Goal: Task Accomplishment & Management: Complete application form

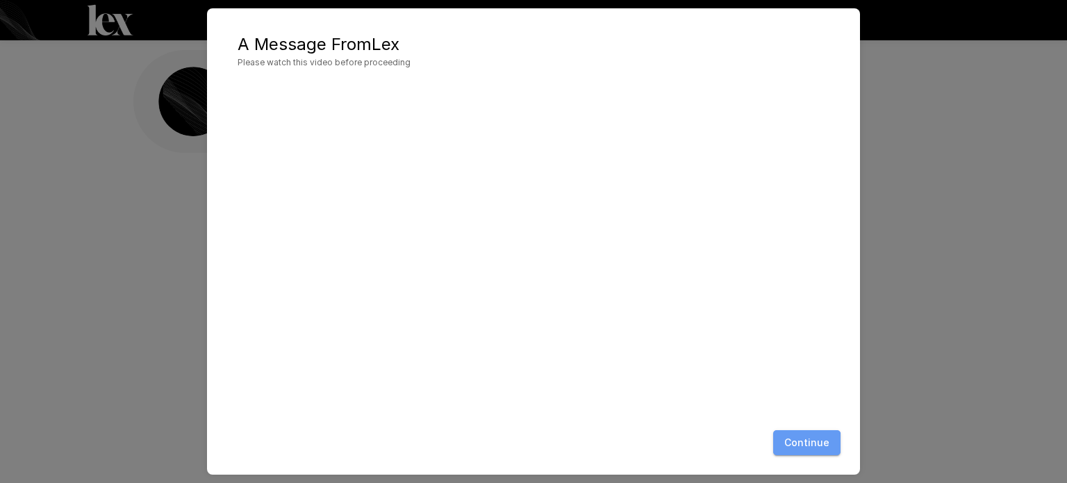
click at [803, 448] on button "Continue" at bounding box center [806, 443] width 67 height 26
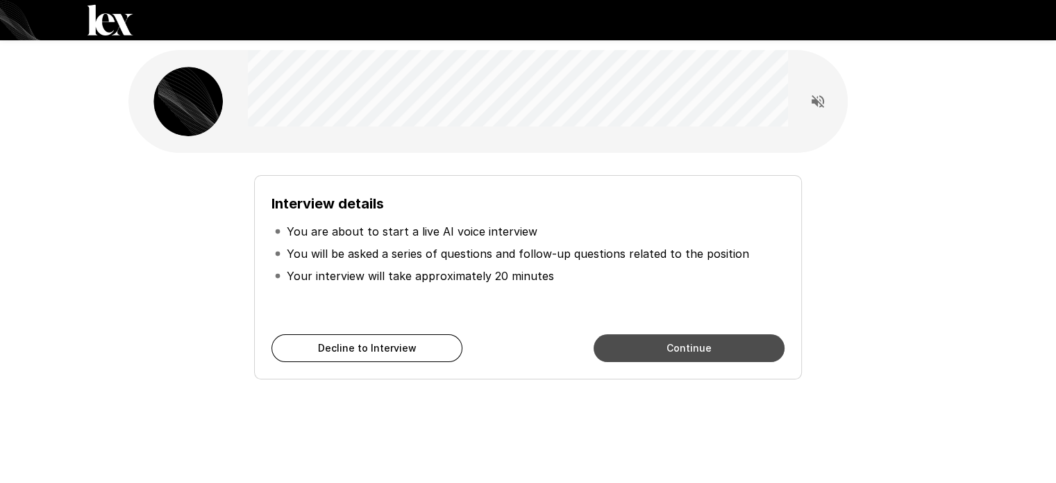
click at [650, 351] on button "Continue" at bounding box center [689, 348] width 191 height 28
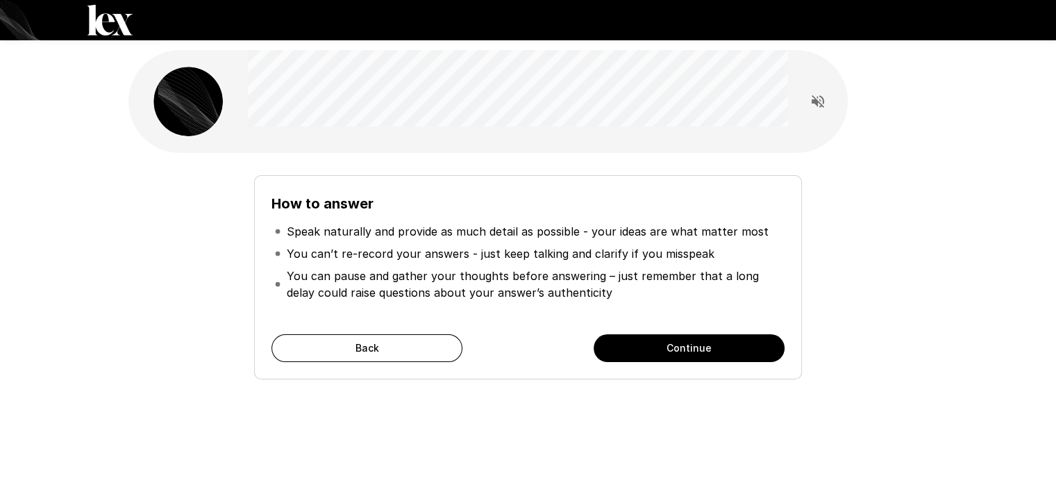
click at [659, 340] on button "Continue" at bounding box center [689, 348] width 191 height 28
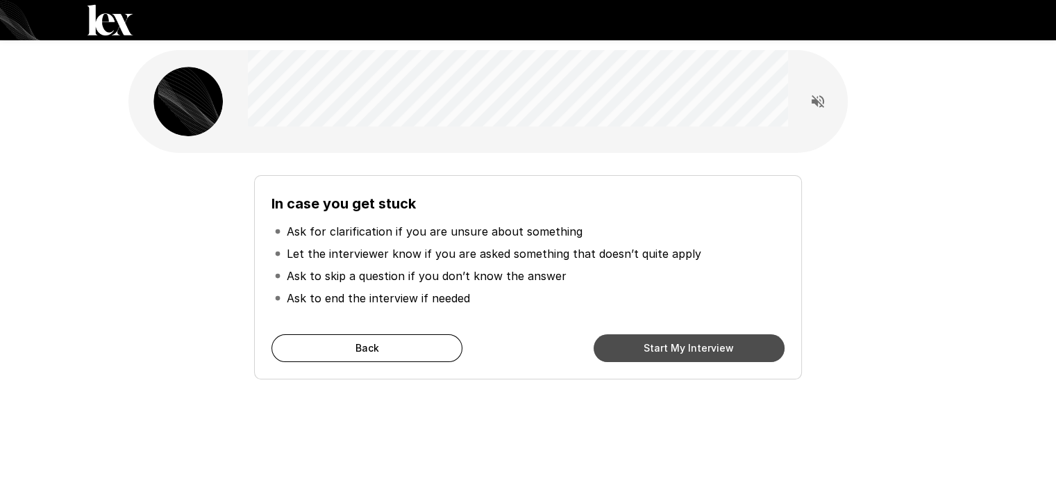
click at [659, 340] on button "Start My Interview" at bounding box center [689, 348] width 191 height 28
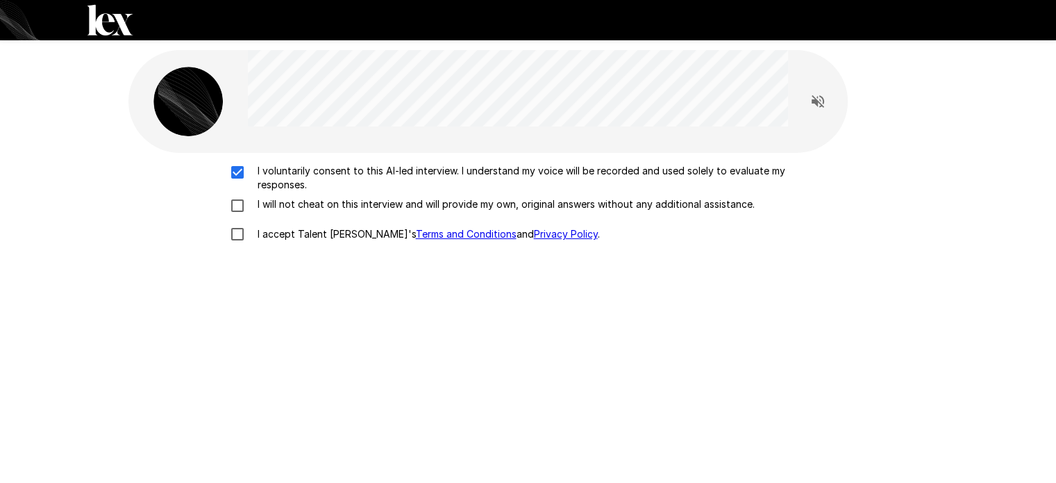
click at [233, 194] on div "I voluntarily consent to this AI-led interview. I understand my voice will be r…" at bounding box center [528, 206] width 789 height 85
click at [235, 233] on div "I voluntarily consent to this AI-led interview. I understand my voice will be r…" at bounding box center [528, 206] width 789 height 85
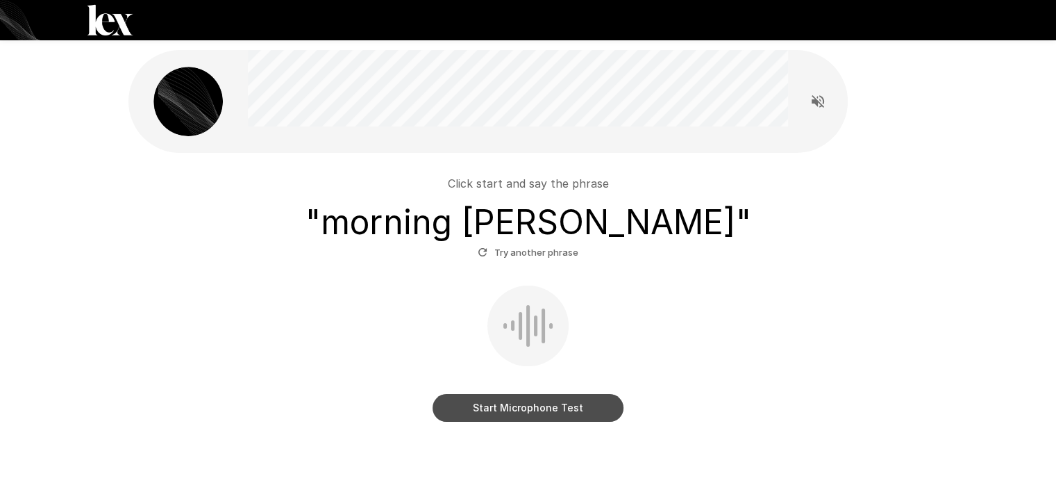
click at [524, 410] on button "Start Microphone Test" at bounding box center [528, 408] width 191 height 28
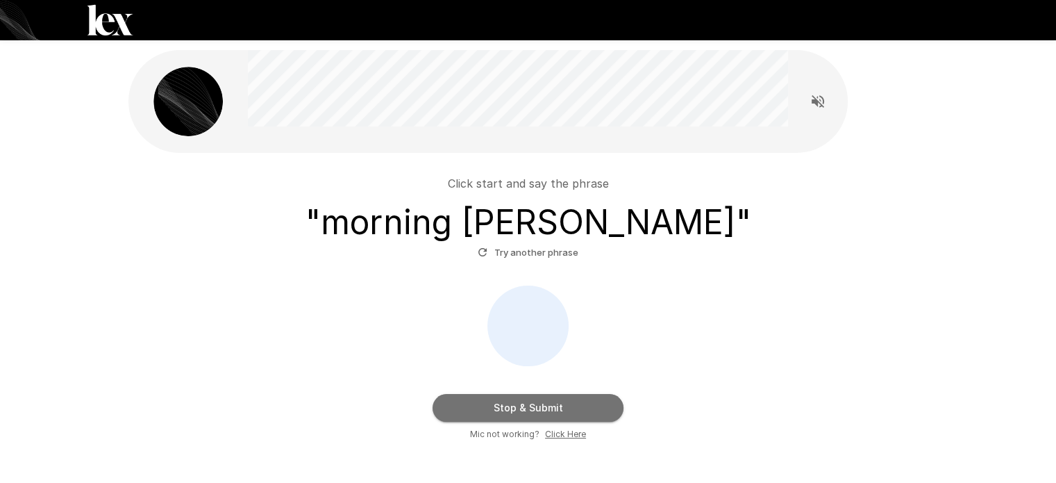
click at [524, 410] on button "Stop & Submit" at bounding box center [528, 408] width 191 height 28
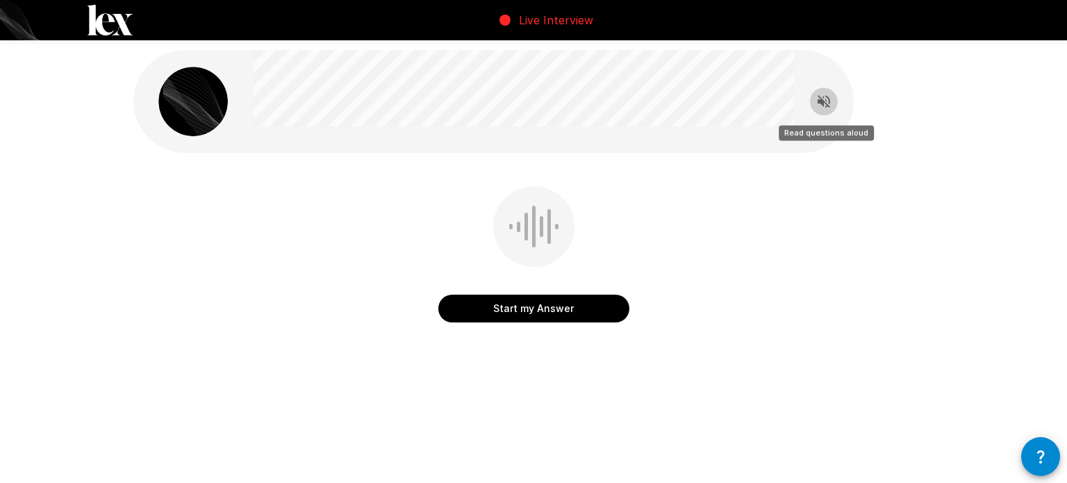
click at [822, 91] on button "Read questions aloud" at bounding box center [824, 101] width 28 height 28
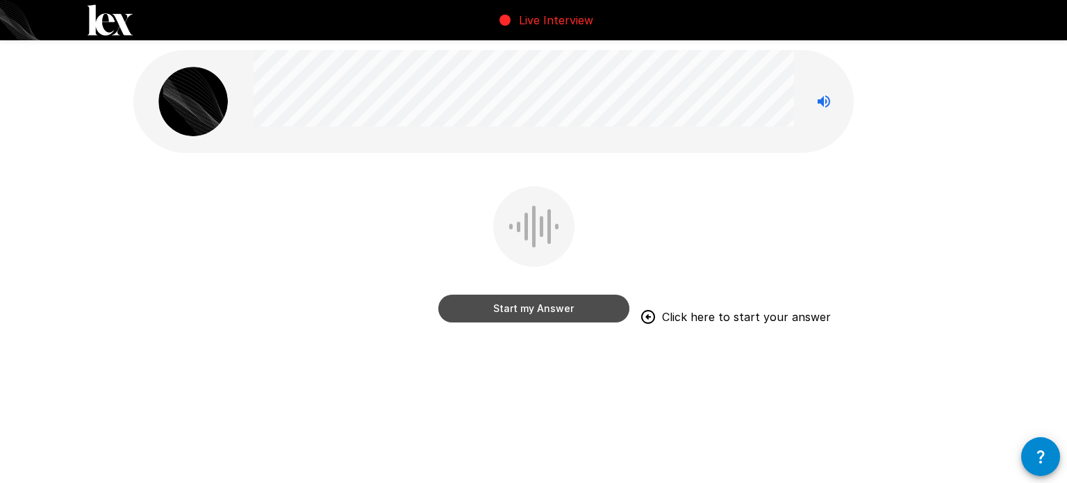
click at [522, 304] on button "Start my Answer" at bounding box center [533, 308] width 191 height 28
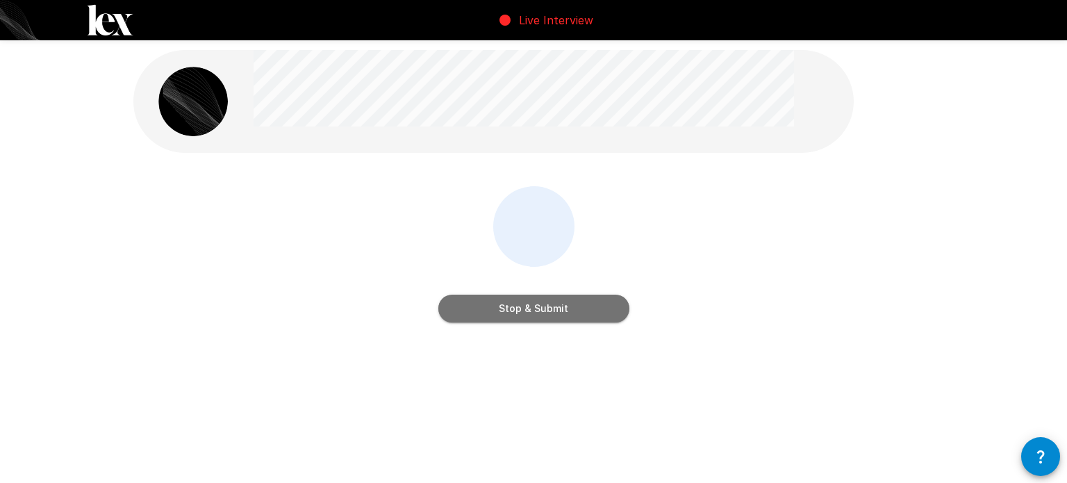
click at [522, 304] on button "Stop & Submit" at bounding box center [533, 308] width 191 height 28
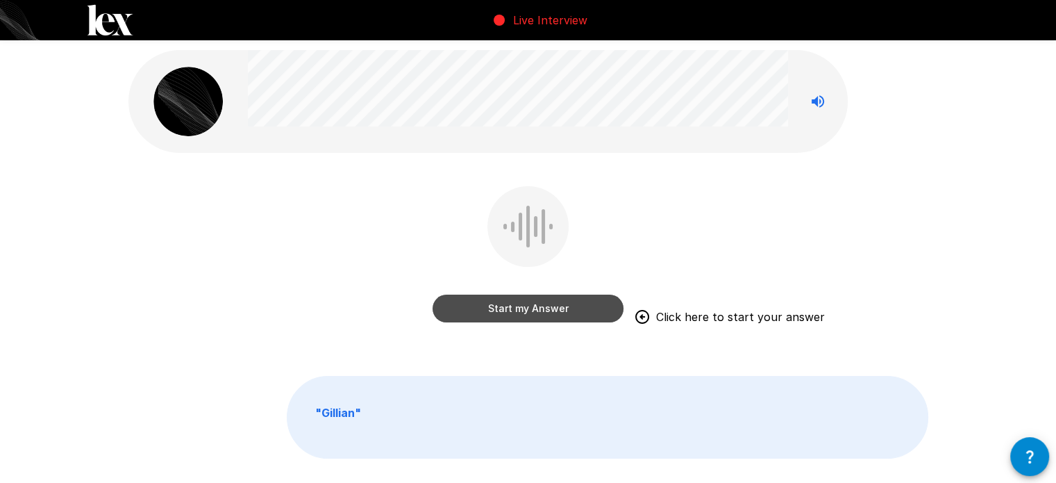
click at [521, 299] on button "Start my Answer" at bounding box center [528, 308] width 191 height 28
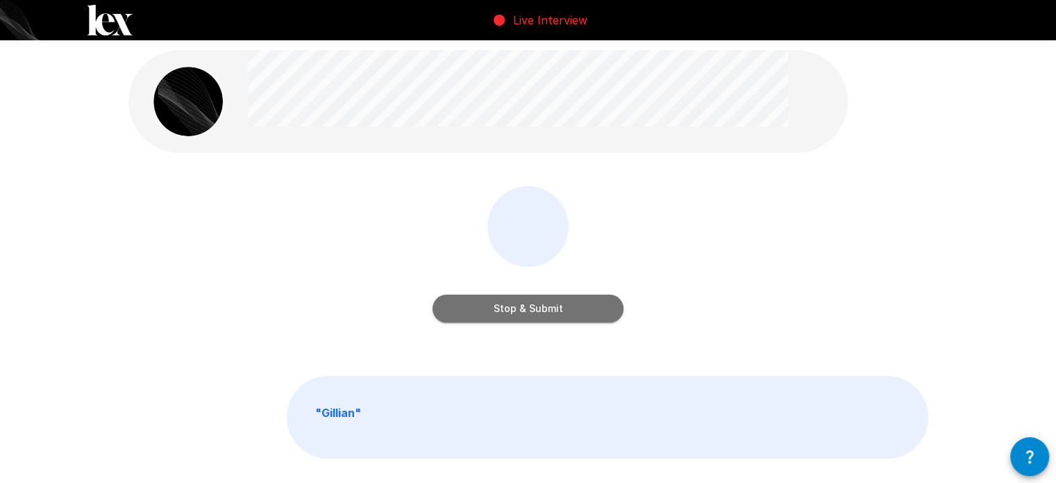
click at [521, 299] on button "Stop & Submit" at bounding box center [528, 308] width 191 height 28
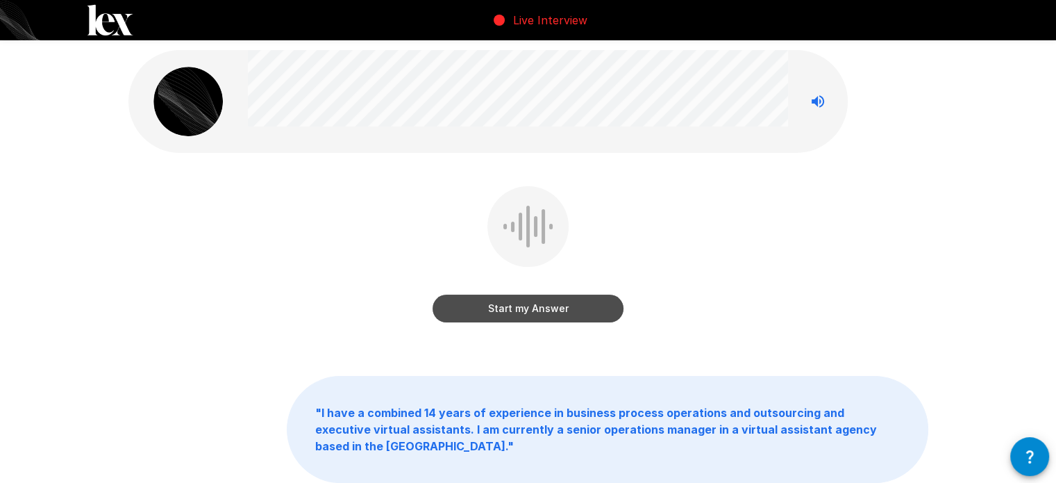
click at [521, 299] on button "Start my Answer" at bounding box center [528, 308] width 191 height 28
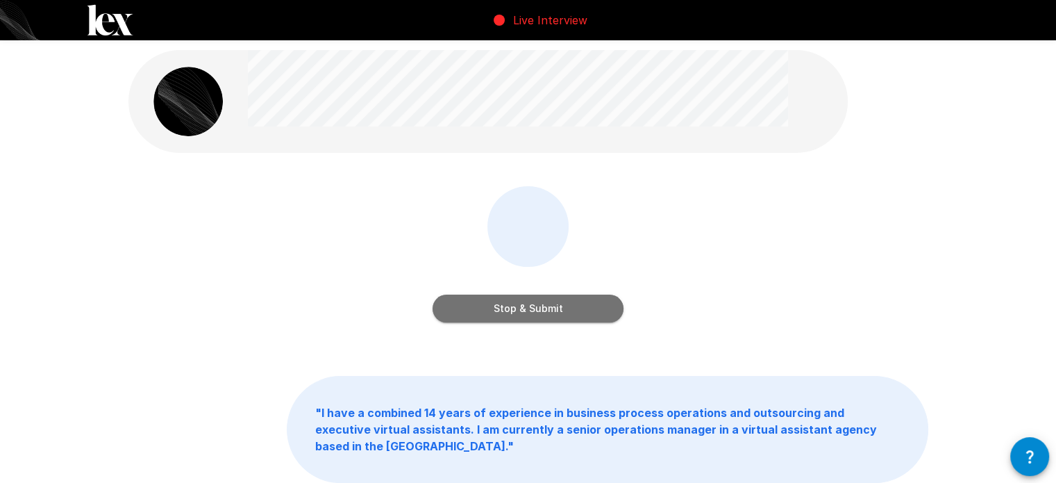
click at [521, 299] on button "Stop & Submit" at bounding box center [528, 308] width 191 height 28
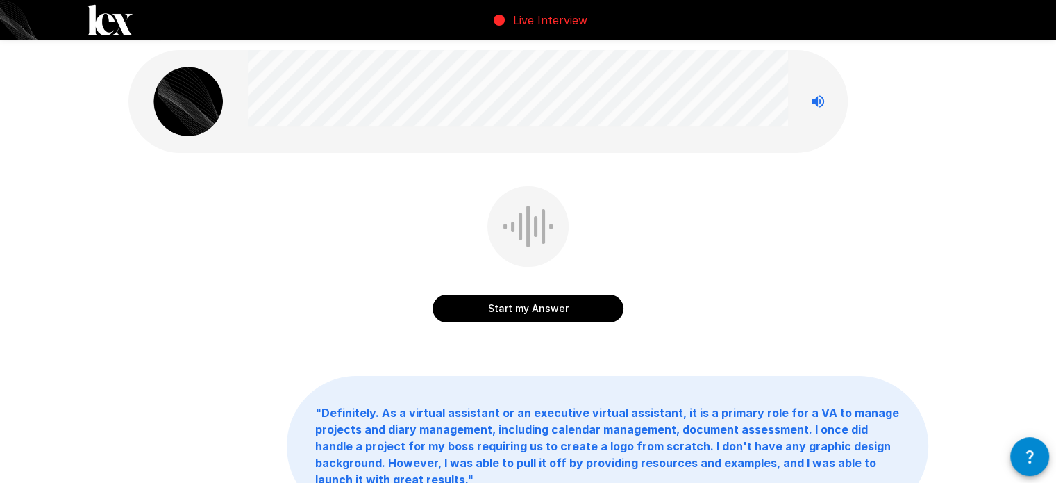
click at [521, 299] on button "Start my Answer" at bounding box center [528, 308] width 191 height 28
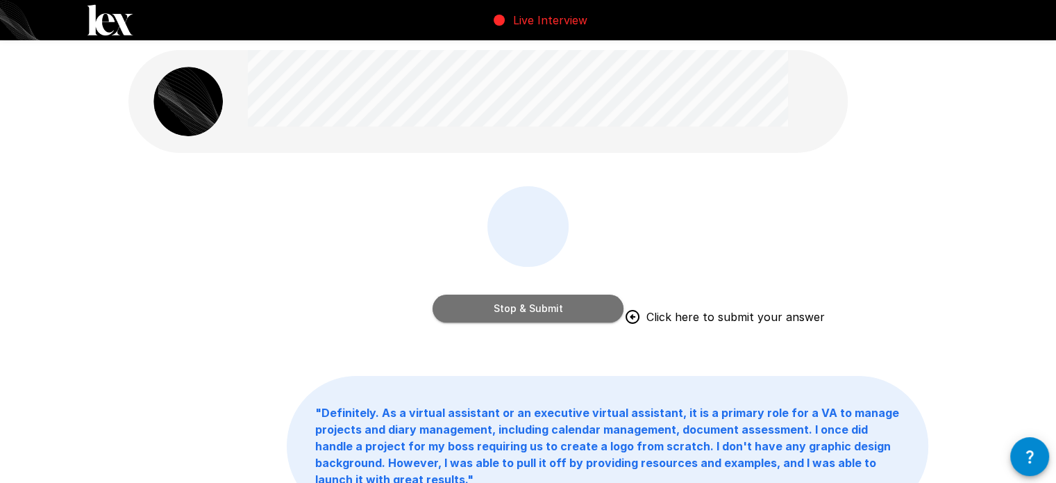
click at [521, 299] on button "Stop & Submit" at bounding box center [528, 308] width 191 height 28
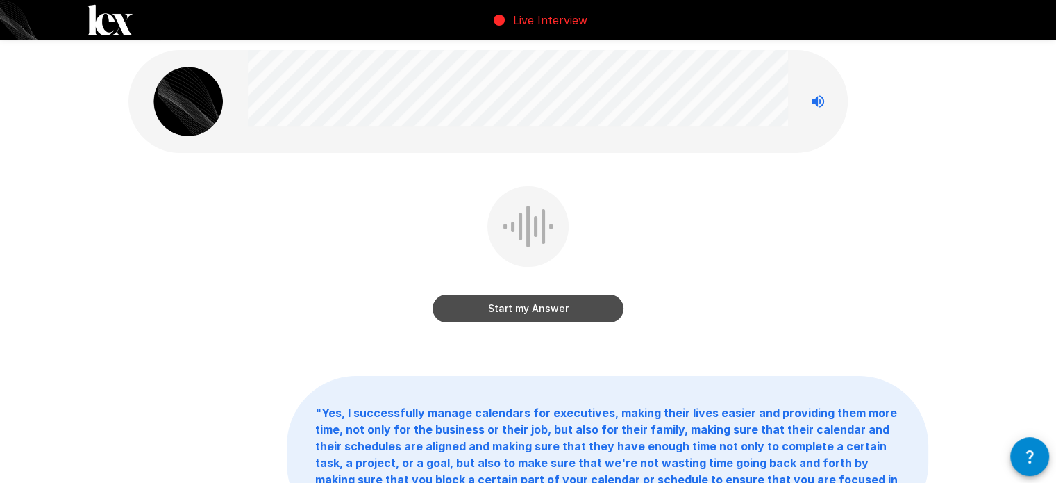
click at [521, 299] on button "Start my Answer" at bounding box center [528, 308] width 191 height 28
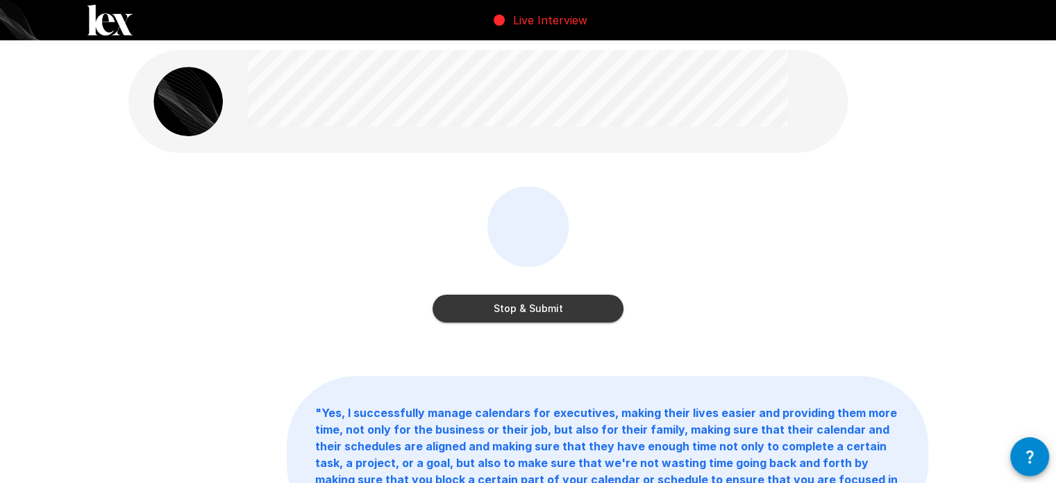
click at [521, 299] on button "Stop & Submit" at bounding box center [528, 308] width 191 height 28
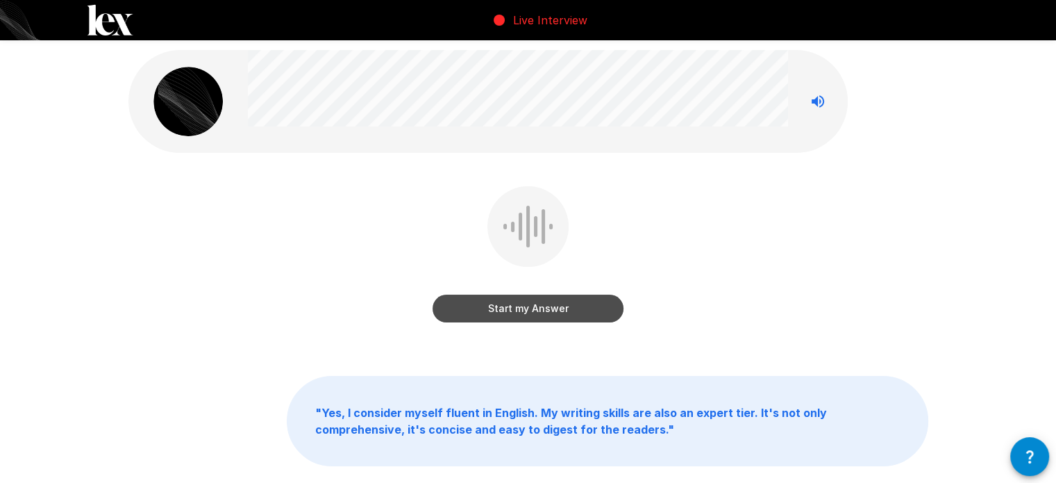
click at [521, 299] on button "Start my Answer" at bounding box center [528, 308] width 191 height 28
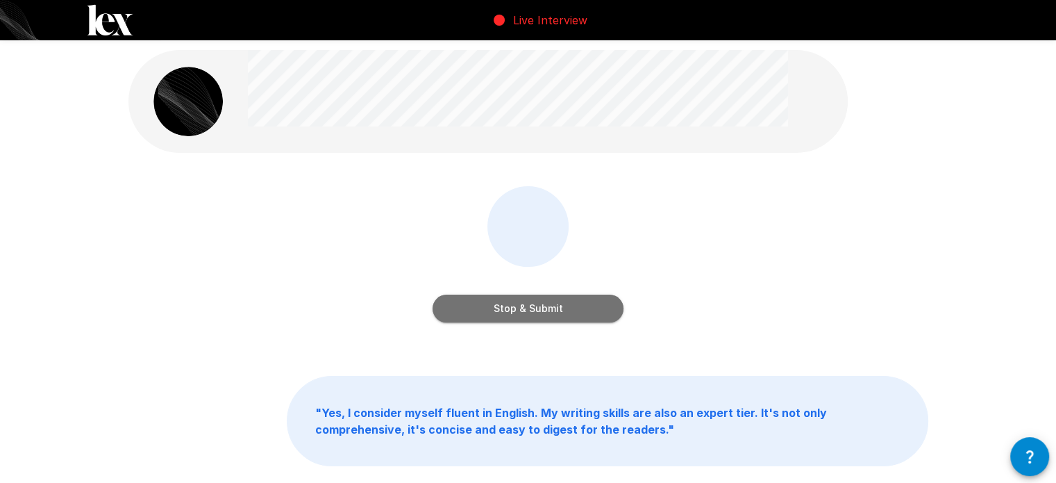
click at [521, 299] on button "Stop & Submit" at bounding box center [528, 308] width 191 height 28
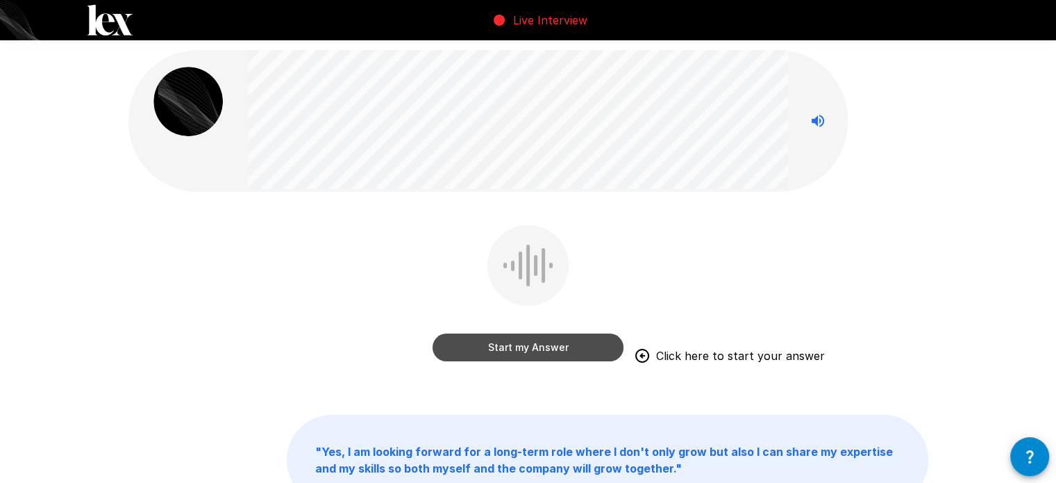
click at [528, 342] on button "Start my Answer" at bounding box center [528, 347] width 191 height 28
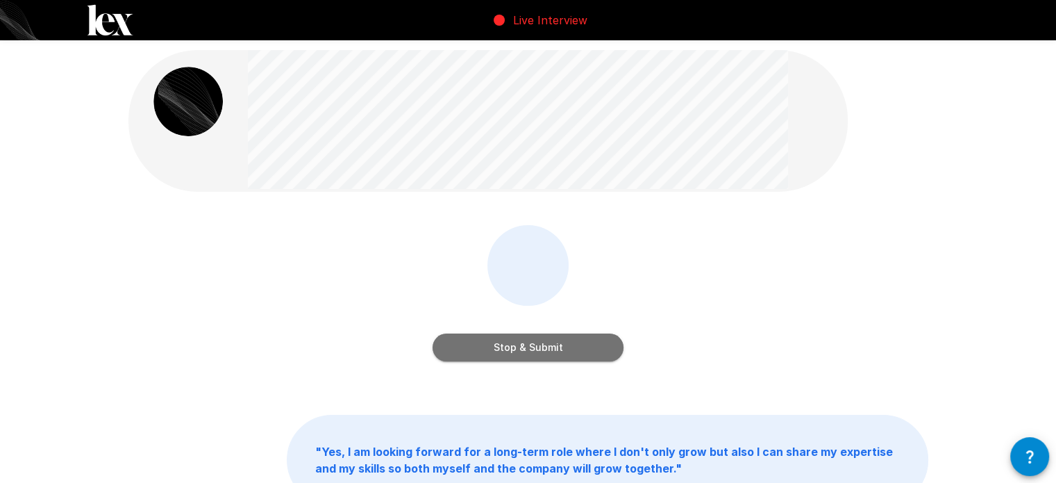
click at [528, 342] on button "Stop & Submit" at bounding box center [528, 347] width 191 height 28
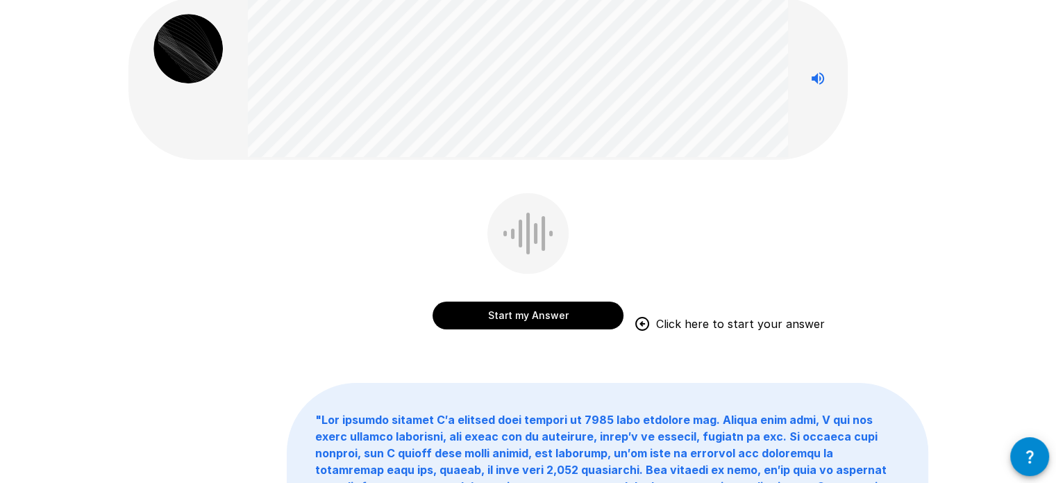
scroll to position [49, 0]
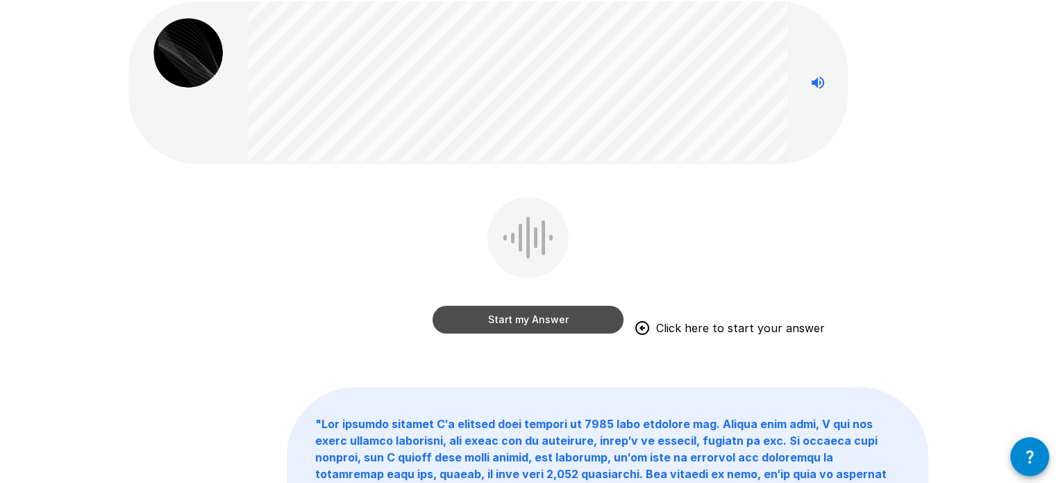
click at [525, 320] on button "Start my Answer" at bounding box center [528, 320] width 191 height 28
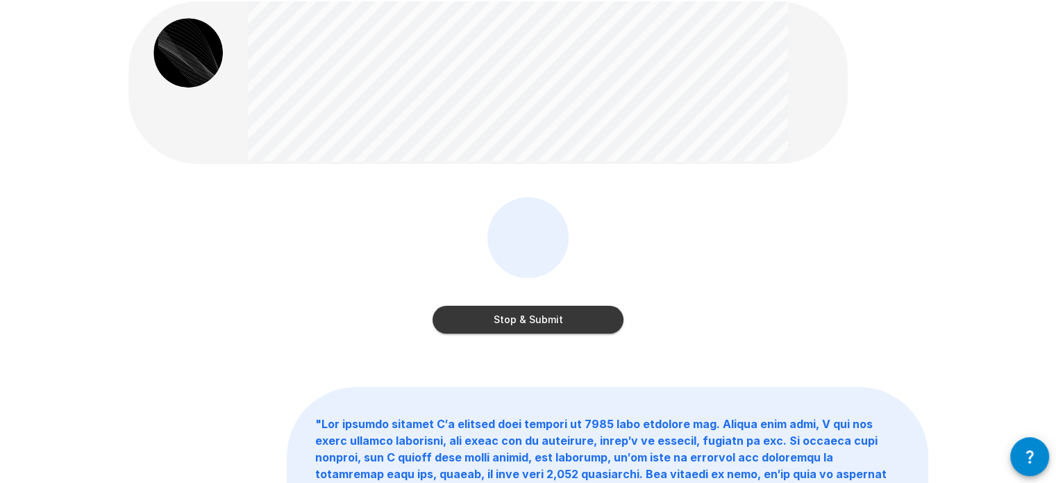
click at [525, 320] on button "Stop & Submit" at bounding box center [528, 320] width 191 height 28
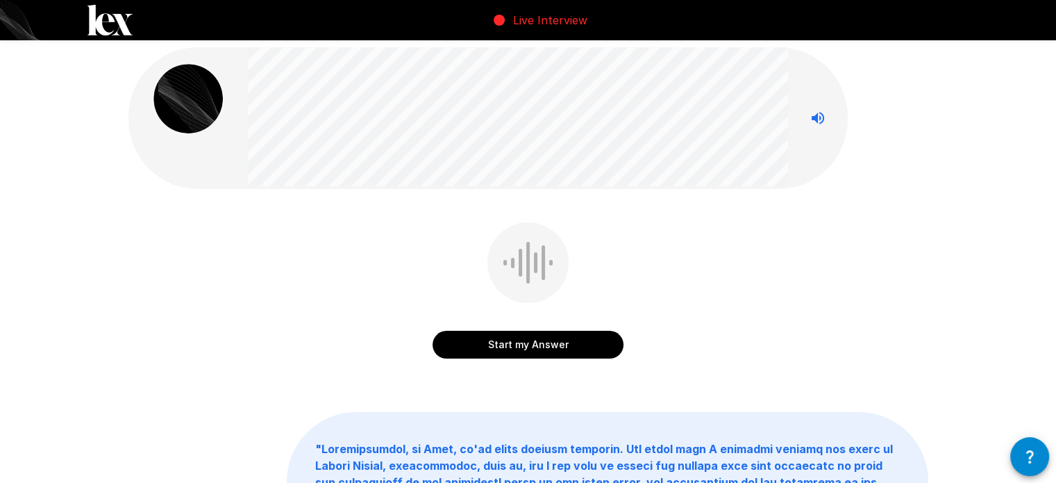
scroll to position [0, 0]
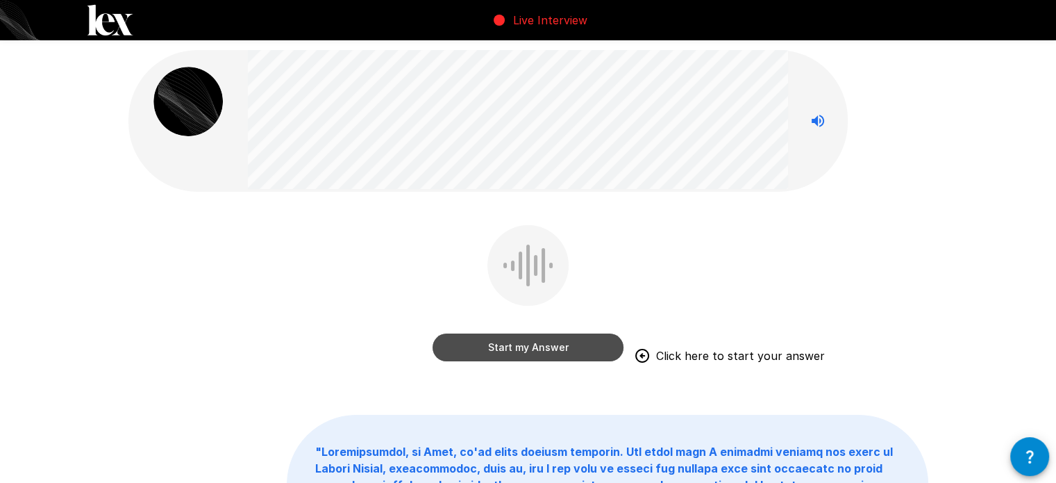
click at [532, 340] on button "Start my Answer" at bounding box center [528, 347] width 191 height 28
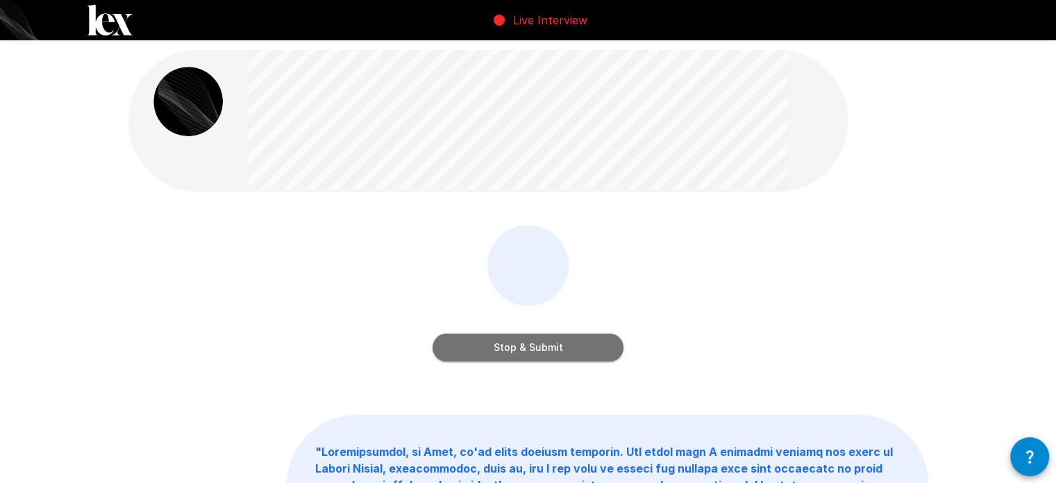
click at [544, 344] on button "Stop & Submit" at bounding box center [528, 347] width 191 height 28
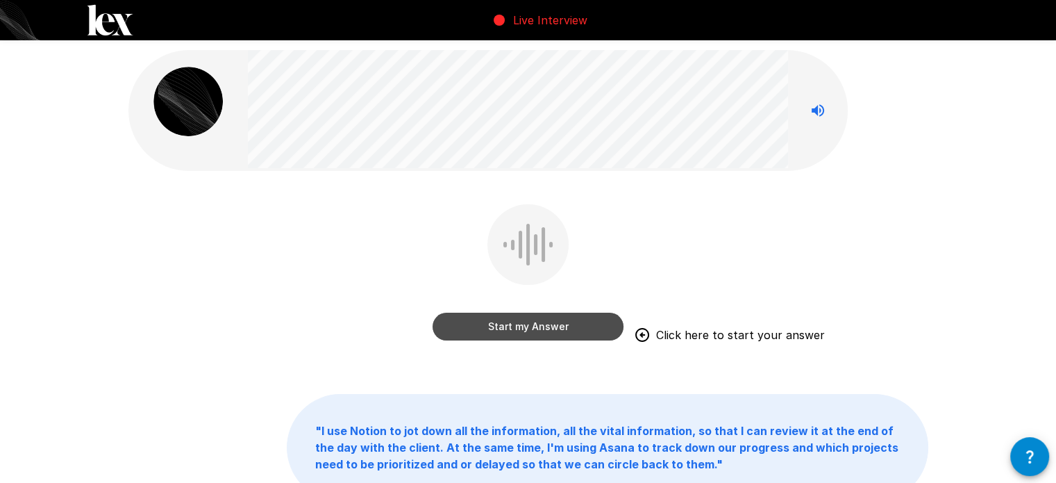
click at [508, 325] on button "Start my Answer" at bounding box center [528, 326] width 191 height 28
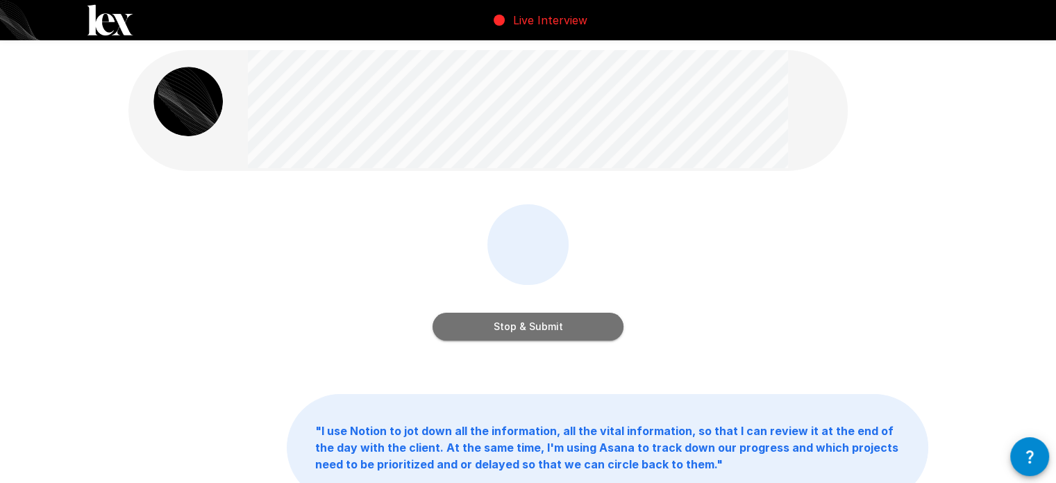
click at [508, 325] on button "Stop & Submit" at bounding box center [528, 326] width 191 height 28
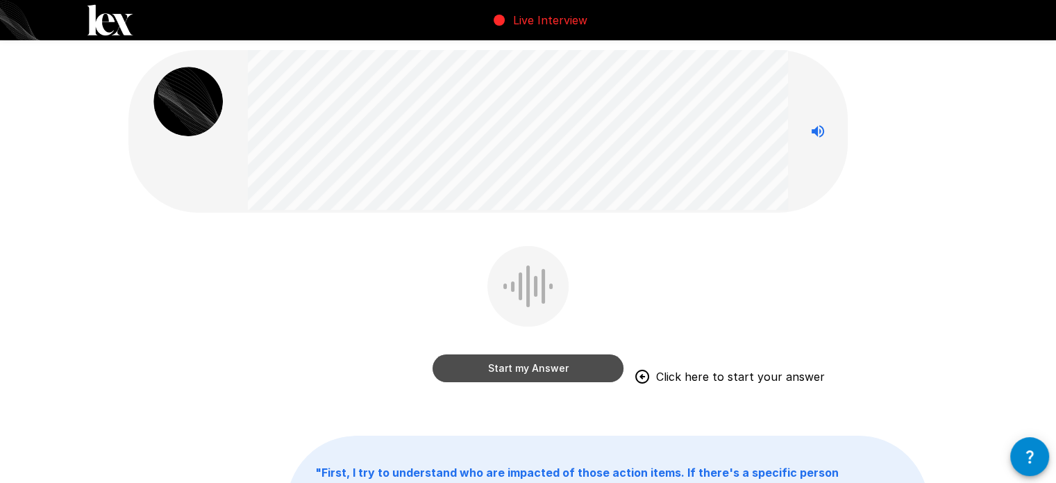
click at [507, 360] on button "Start my Answer" at bounding box center [528, 368] width 191 height 28
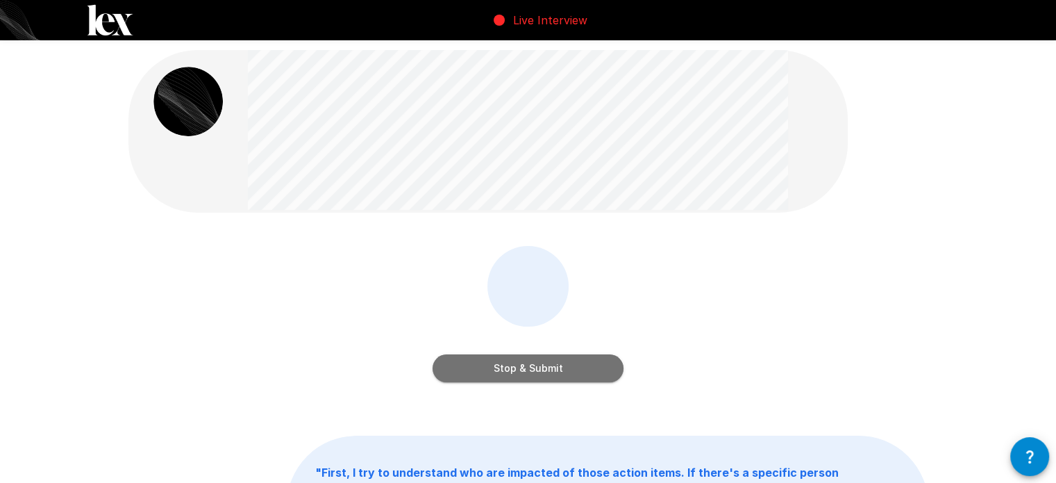
click at [507, 360] on button "Stop & Submit" at bounding box center [528, 368] width 191 height 28
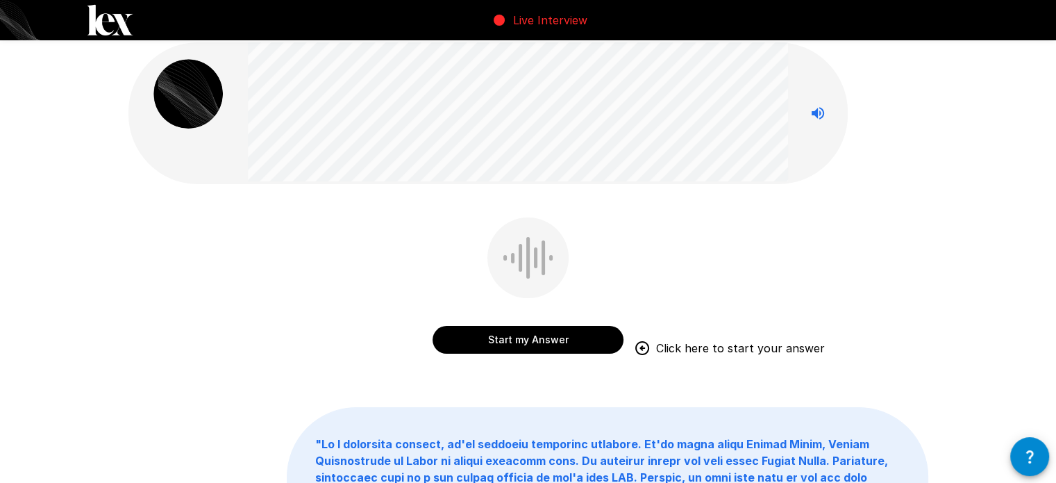
scroll to position [8, 0]
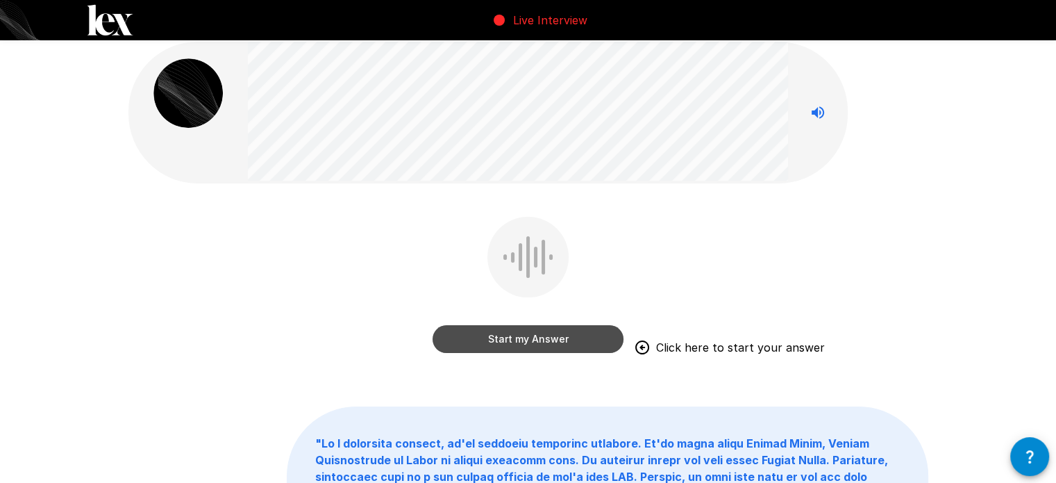
click at [515, 346] on button "Start my Answer" at bounding box center [528, 339] width 191 height 28
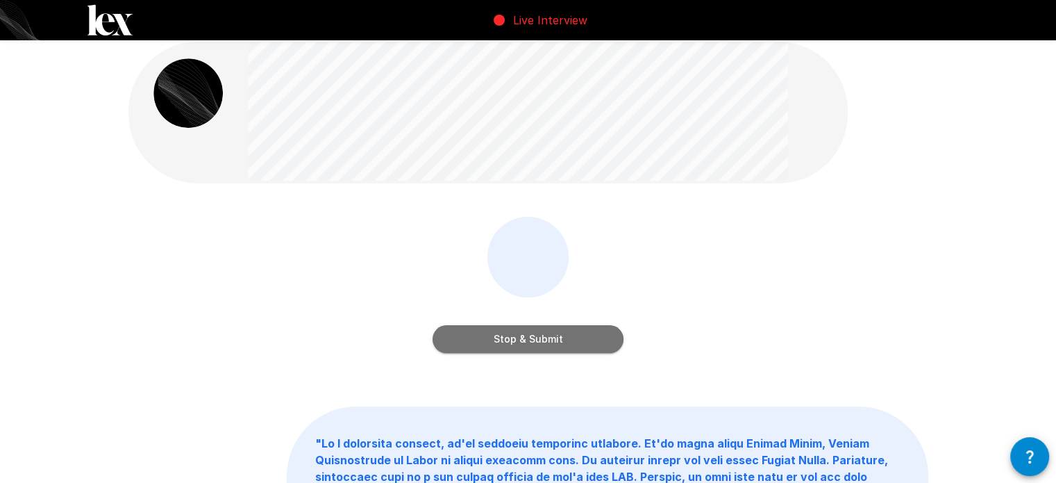
click at [515, 346] on button "Stop & Submit" at bounding box center [528, 339] width 191 height 28
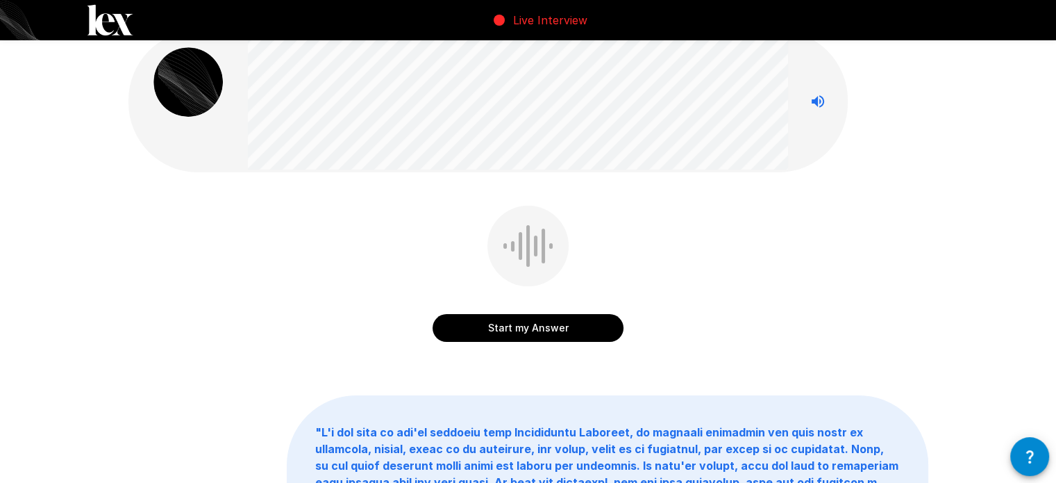
scroll to position [6, 0]
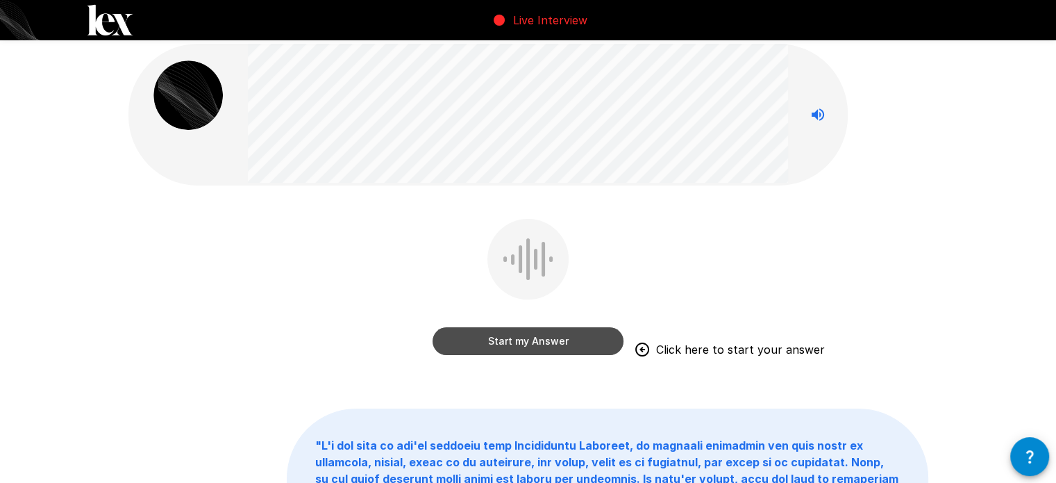
click at [511, 346] on button "Start my Answer" at bounding box center [528, 341] width 191 height 28
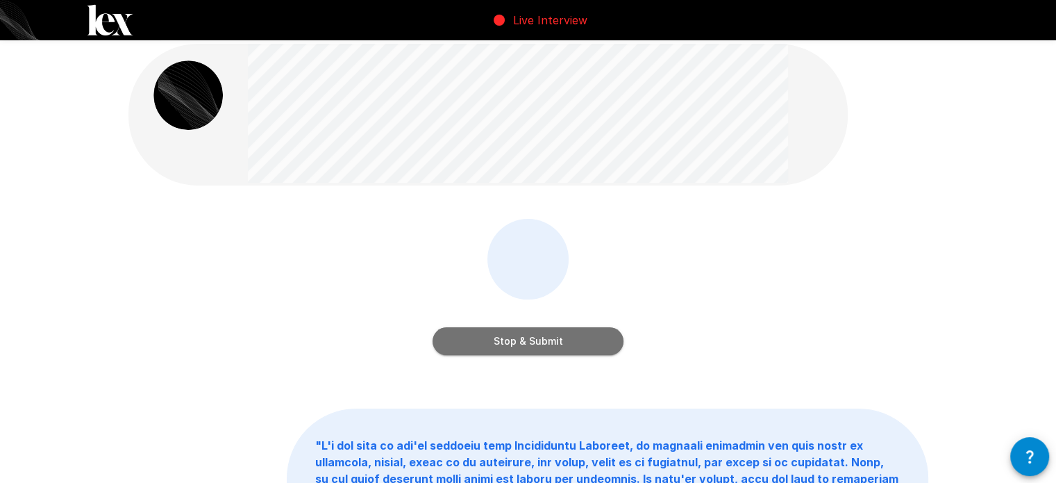
click at [511, 346] on button "Stop & Submit" at bounding box center [528, 341] width 191 height 28
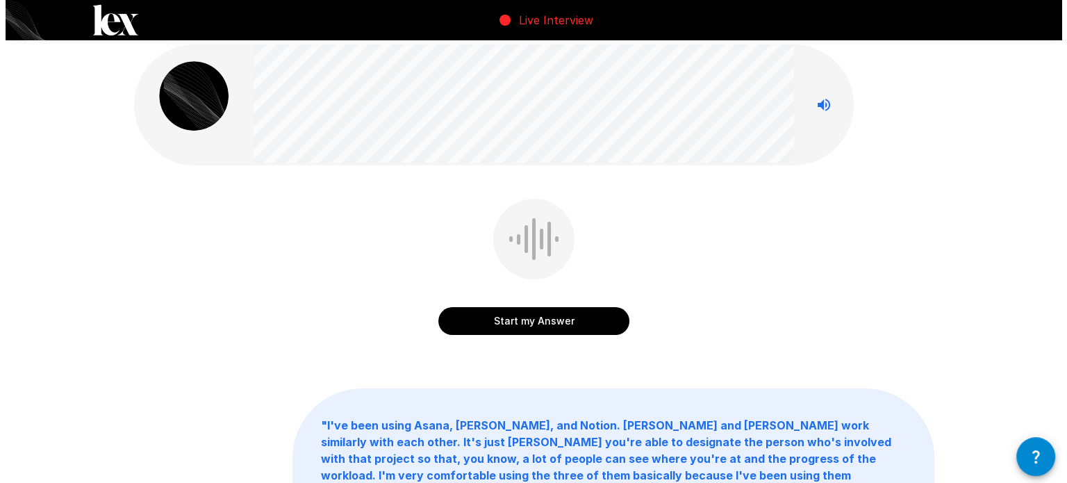
scroll to position [0, 0]
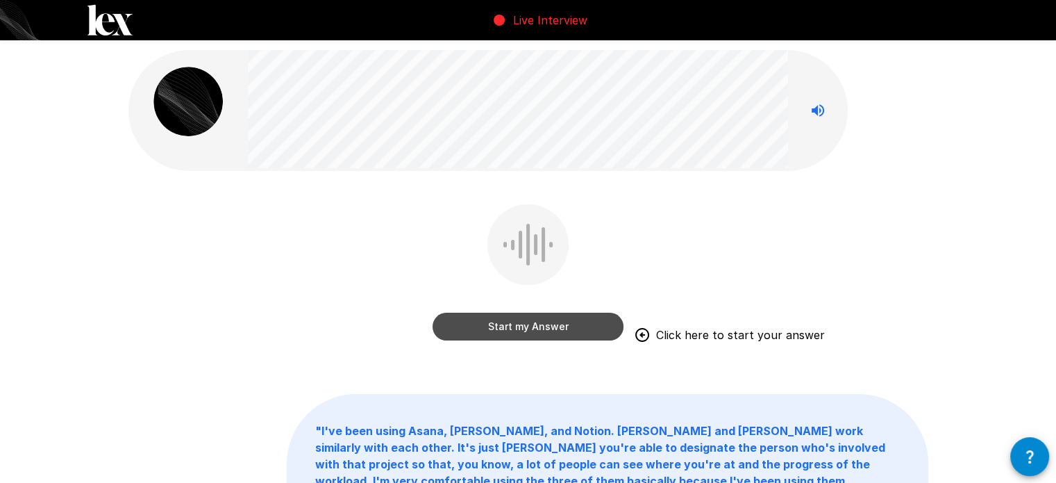
click at [523, 326] on button "Start my Answer" at bounding box center [528, 326] width 191 height 28
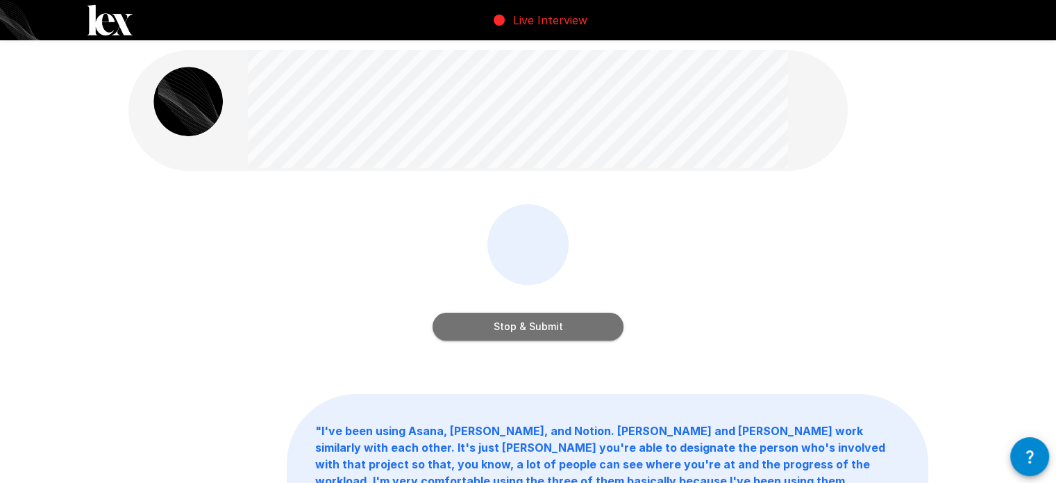
click at [523, 326] on button "Stop & Submit" at bounding box center [528, 326] width 191 height 28
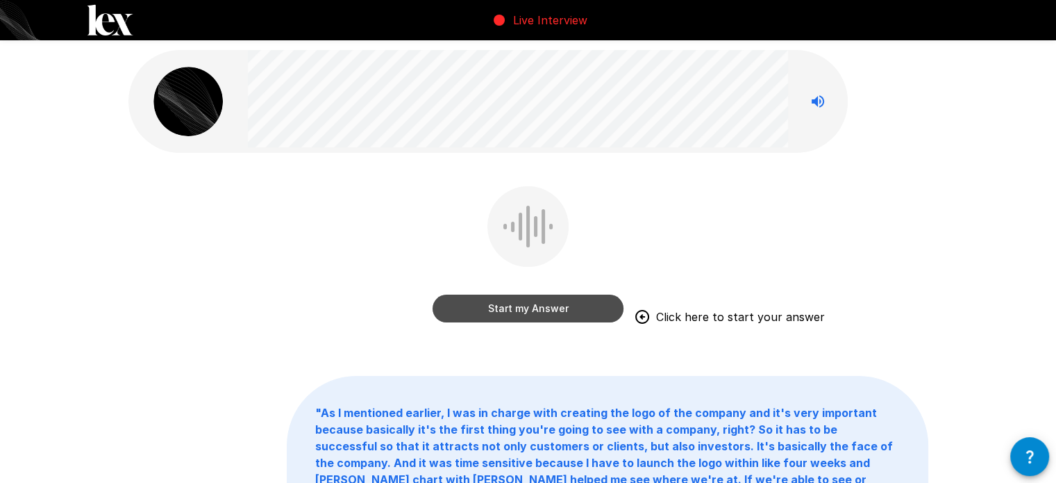
click at [531, 302] on button "Start my Answer" at bounding box center [528, 308] width 191 height 28
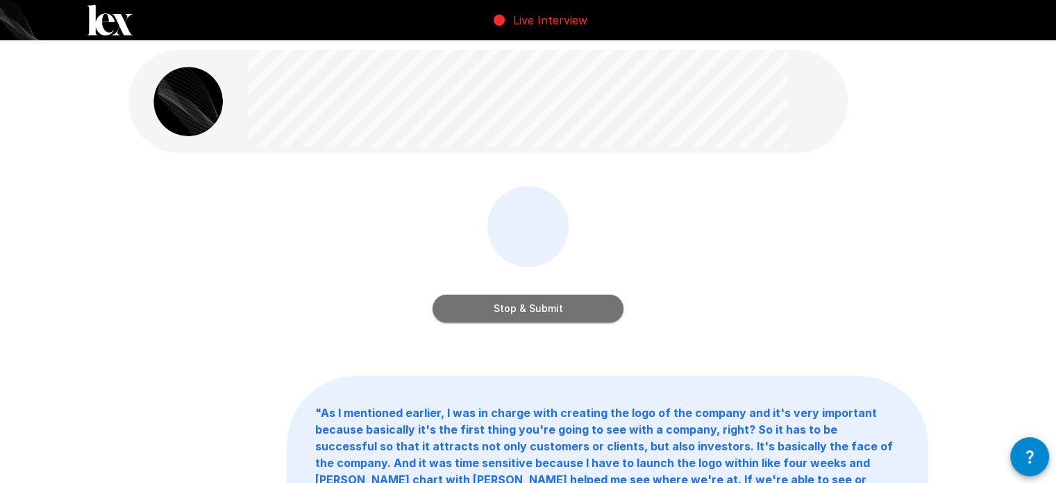
click at [531, 302] on button "Stop & Submit" at bounding box center [528, 308] width 191 height 28
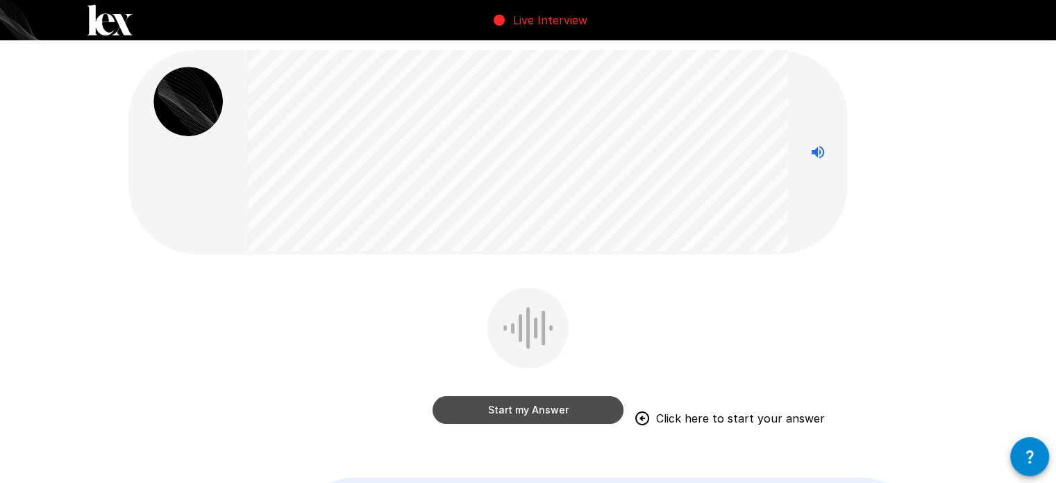
click at [542, 402] on button "Start my Answer" at bounding box center [528, 410] width 191 height 28
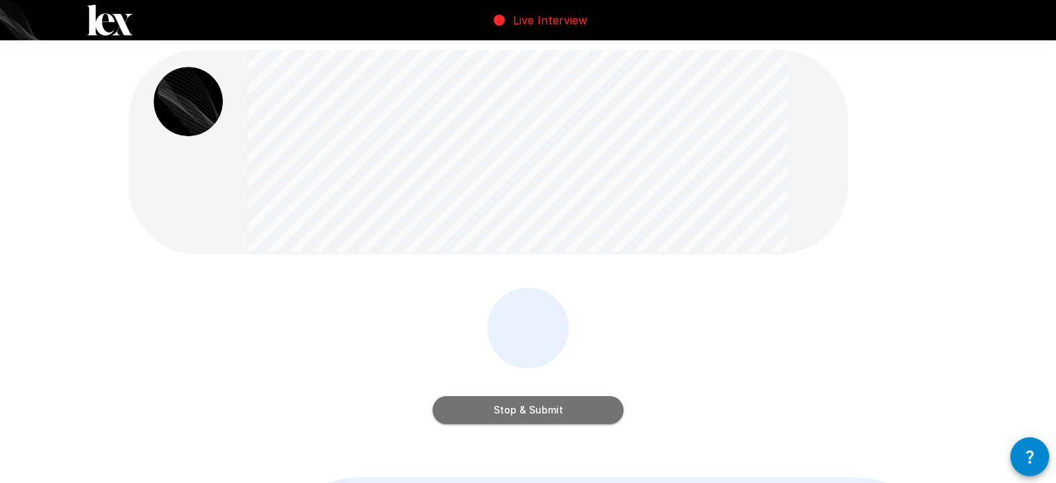
click at [542, 402] on button "Stop & Submit" at bounding box center [528, 410] width 191 height 28
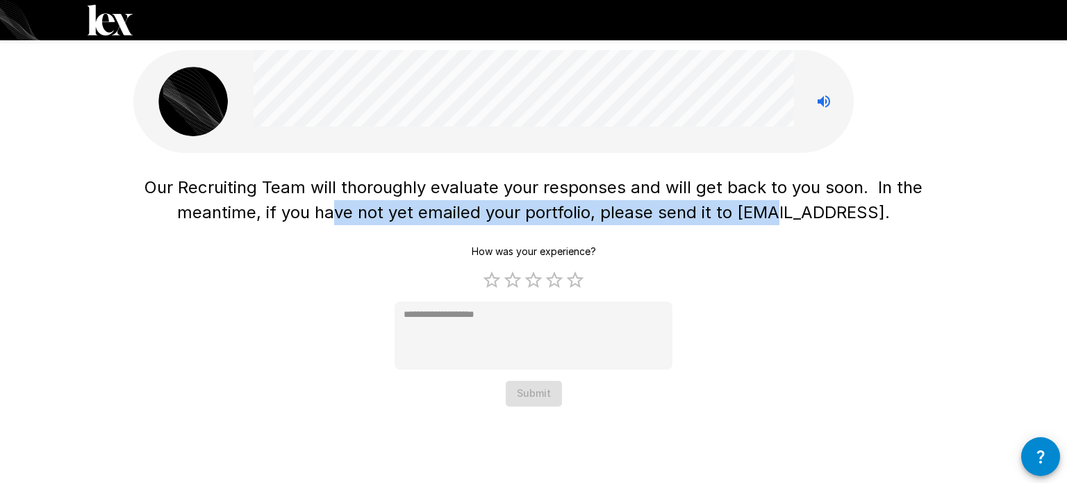
drag, startPoint x: 346, startPoint y: 216, endPoint x: 802, endPoint y: 218, distance: 455.5
click at [802, 218] on span "Our Recruiting Team will thoroughly evaluate your responses and will get back t…" at bounding box center [535, 199] width 783 height 45
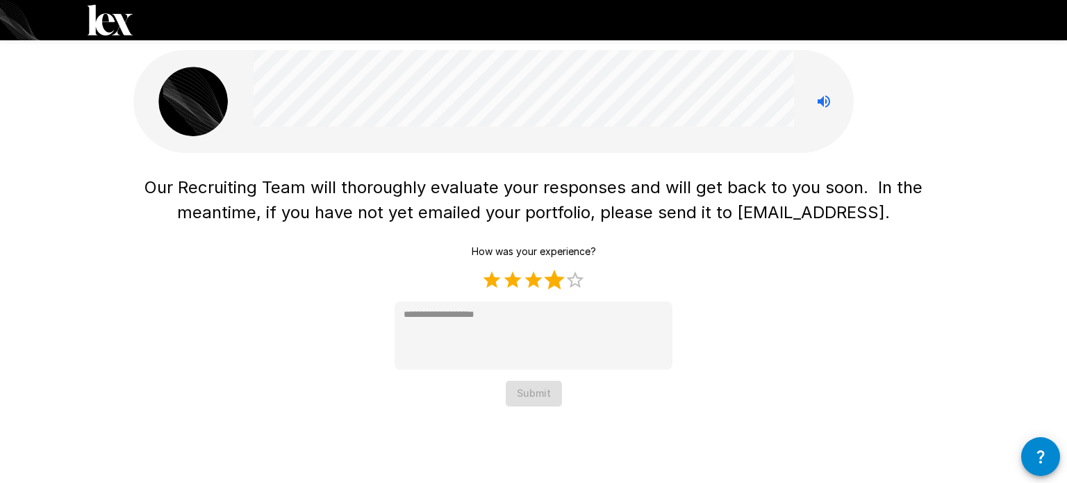
click at [553, 275] on label "4 Stars" at bounding box center [554, 279] width 21 height 21
type textarea "*"
click at [533, 394] on button "Submit" at bounding box center [533, 394] width 56 height 26
